Goal: Information Seeking & Learning: Learn about a topic

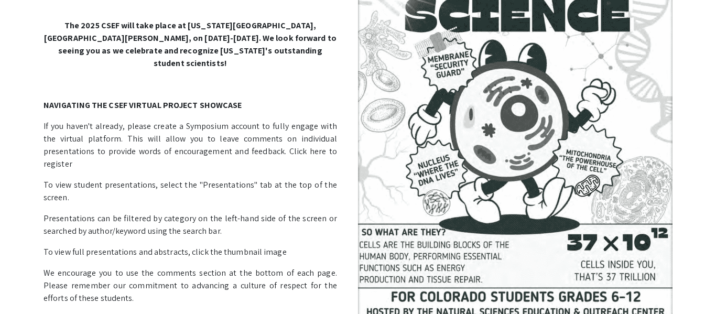
scroll to position [146, 0]
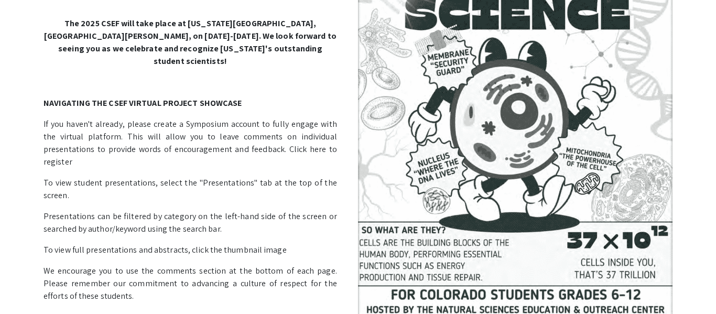
click at [447, 137] on img at bounding box center [515, 111] width 314 height 413
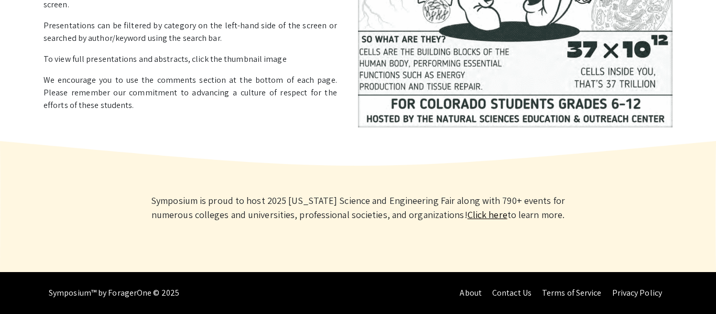
scroll to position [0, 0]
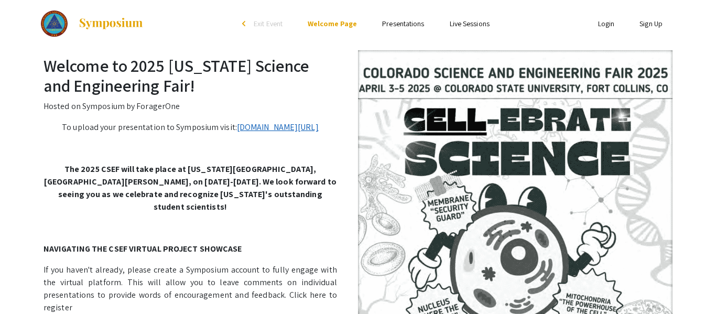
click at [283, 125] on link "symposium.foragerone.com/2025-csef/submission" at bounding box center [278, 127] width 82 height 11
click at [398, 22] on link "Presentations" at bounding box center [403, 23] width 42 height 9
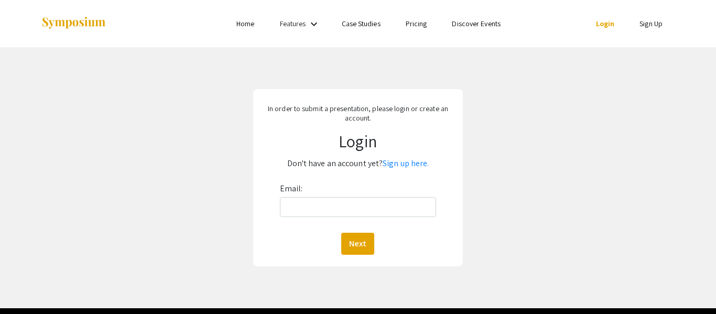
click at [283, 125] on div "In order to submit a presentation, please login or create an account. Login Don…" at bounding box center [358, 177] width 210 height 177
click at [353, 24] on link "Case Studies" at bounding box center [361, 23] width 39 height 9
